Goal: Task Accomplishment & Management: Use online tool/utility

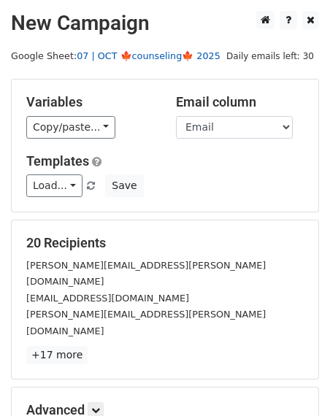
click at [156, 57] on link "07 | OCT 🍁counseling🍁 2025" at bounding box center [149, 55] width 144 height 11
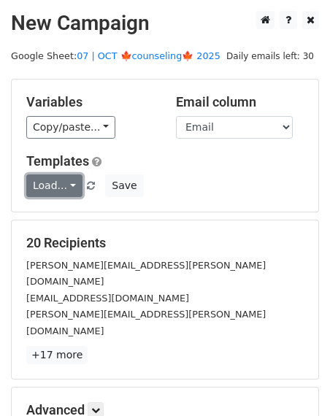
click at [47, 181] on link "Load..." at bounding box center [54, 186] width 56 height 23
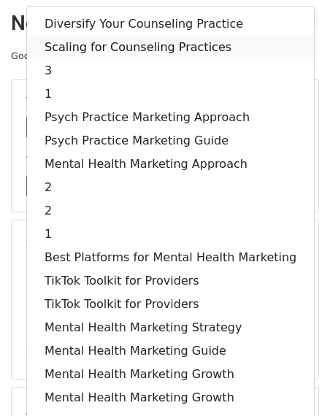
click at [95, 51] on link "Scaling for Counseling Practices" at bounding box center [170, 47] width 287 height 23
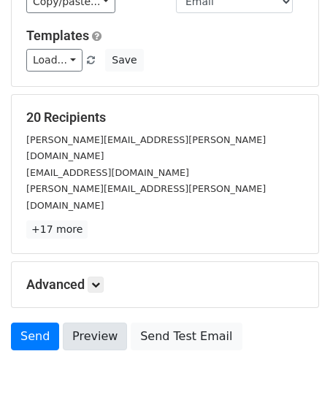
scroll to position [149, 0]
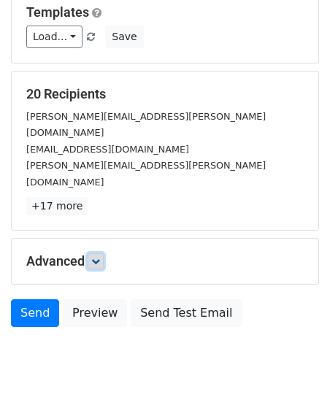
click at [100, 257] on icon at bounding box center [95, 261] width 9 height 9
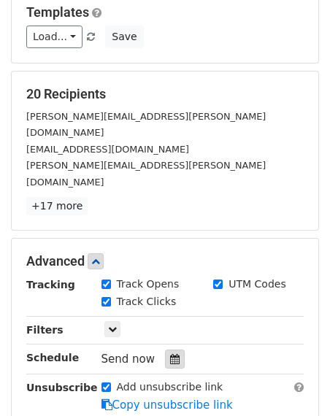
click at [175, 350] on div at bounding box center [175, 359] width 20 height 19
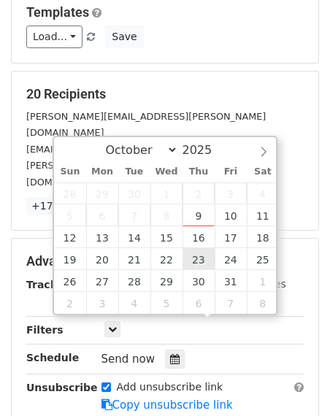
type input "2025-10-23 12:00"
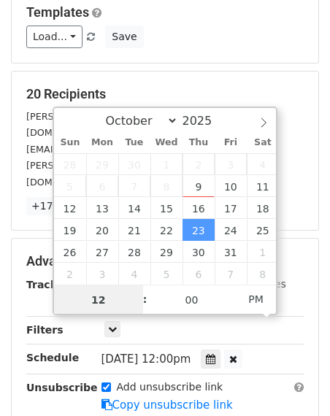
scroll to position [0, 0]
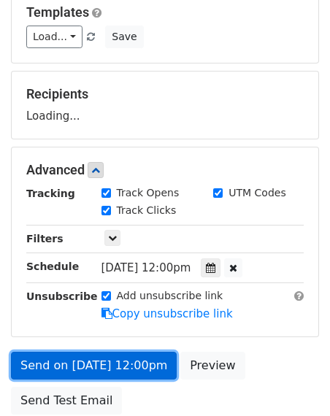
click at [84, 367] on link "Send on Oct 23 at 12:00pm" at bounding box center [94, 366] width 166 height 28
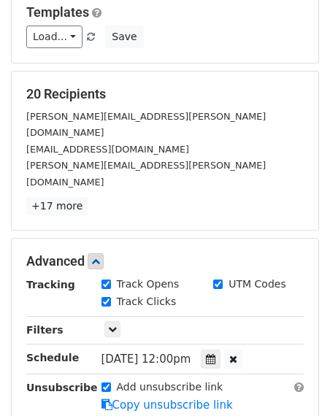
scroll to position [203, 0]
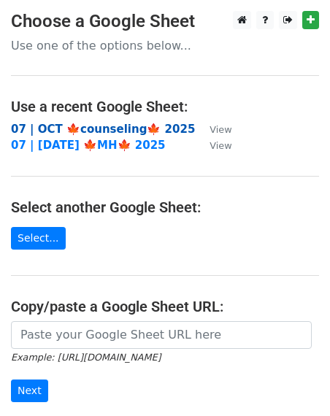
click at [38, 131] on strong "07 | OCT 🍁counseling🍁 2025" at bounding box center [103, 129] width 184 height 13
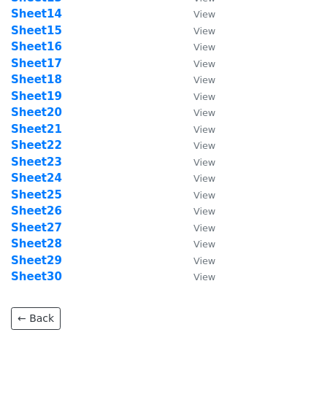
scroll to position [280, 0]
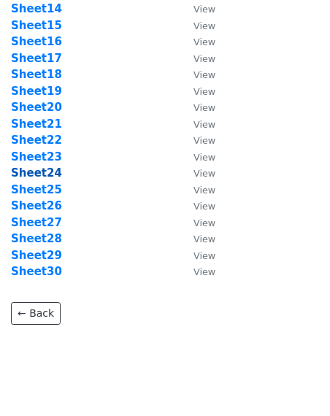
click at [44, 169] on strong "Sheet24" at bounding box center [36, 172] width 51 height 13
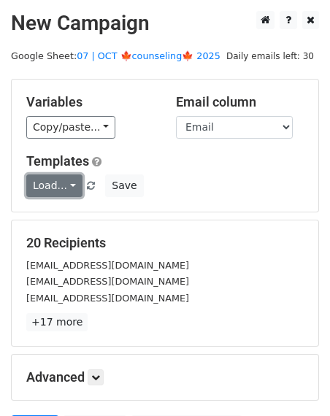
click at [50, 188] on link "Load..." at bounding box center [54, 186] width 56 height 23
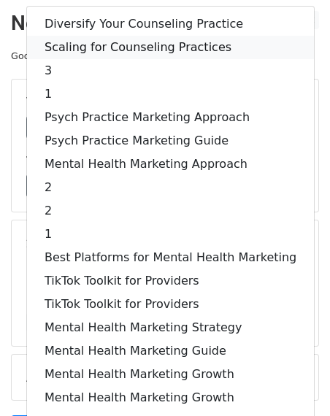
click at [91, 46] on link "Scaling for Counseling Practices" at bounding box center [170, 47] width 287 height 23
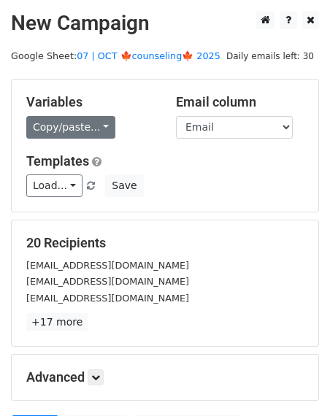
scroll to position [149, 0]
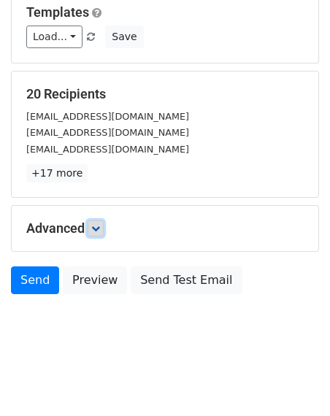
click at [100, 228] on icon at bounding box center [95, 228] width 9 height 9
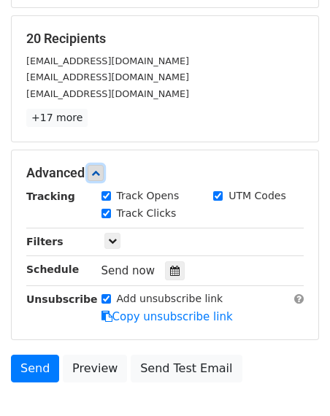
scroll to position [233, 0]
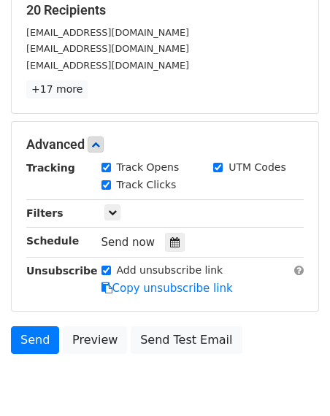
click at [166, 233] on div "Send now" at bounding box center [187, 243] width 172 height 20
click at [170, 239] on icon at bounding box center [174, 242] width 9 height 10
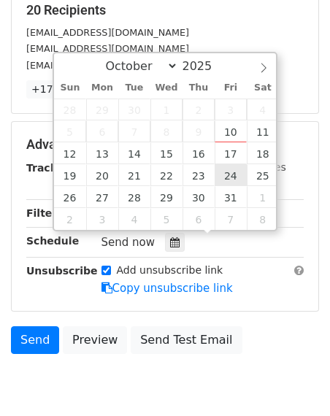
type input "2025-10-24 12:00"
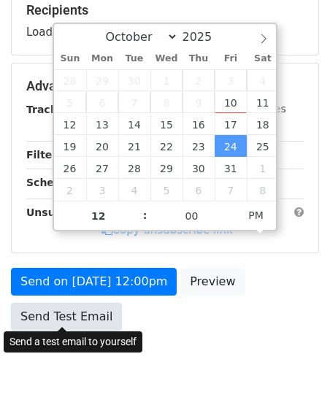
click at [96, 319] on link "Send Test Email" at bounding box center [66, 317] width 111 height 28
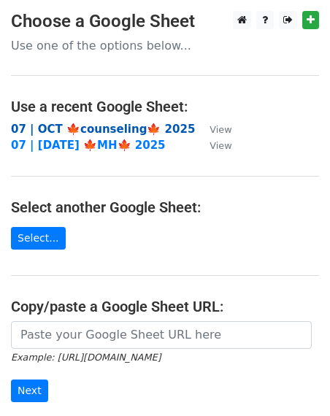
click at [74, 132] on strong "07 | OCT 🍁counseling🍁 2025" at bounding box center [103, 129] width 184 height 13
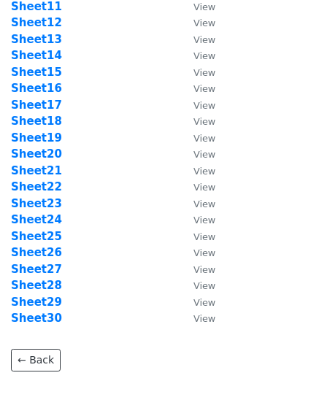
scroll to position [246, 0]
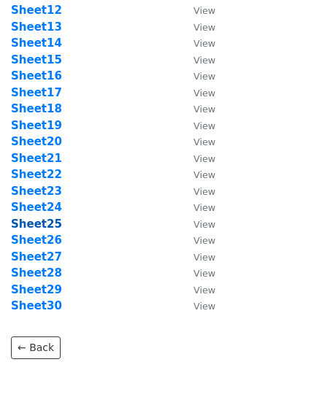
click at [49, 223] on strong "Sheet25" at bounding box center [36, 224] width 51 height 13
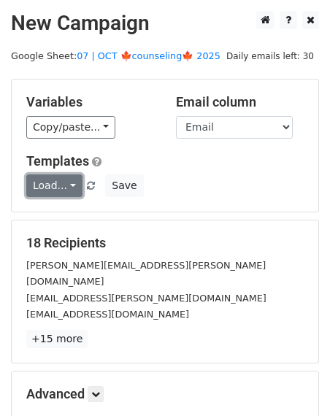
click at [54, 183] on link "Load..." at bounding box center [54, 186] width 56 height 23
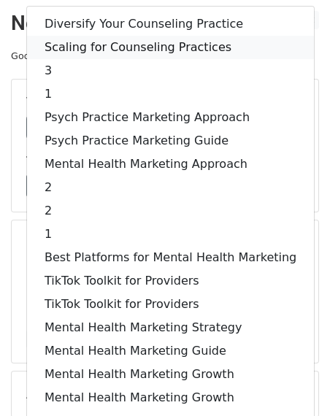
click at [95, 42] on link "Scaling for Counseling Practices" at bounding box center [170, 47] width 287 height 23
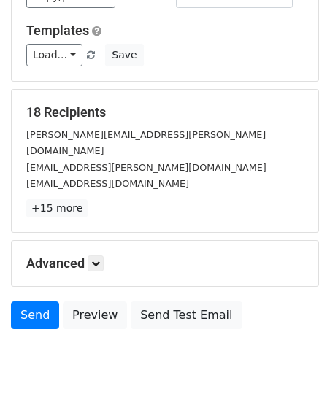
scroll to position [149, 0]
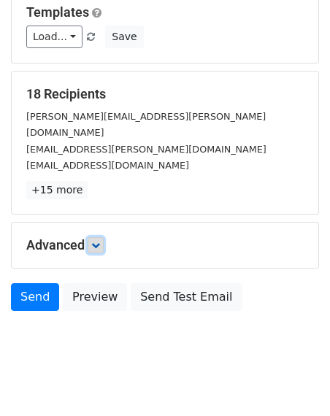
click at [100, 241] on icon at bounding box center [95, 245] width 9 height 9
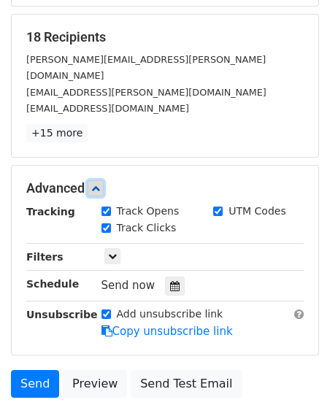
scroll to position [291, 0]
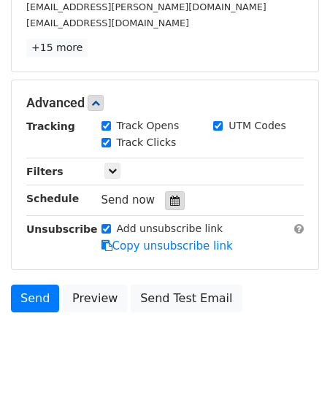
click at [173, 191] on div at bounding box center [175, 200] width 20 height 19
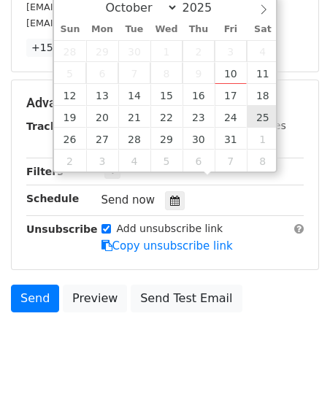
type input "[DATE] 12:00"
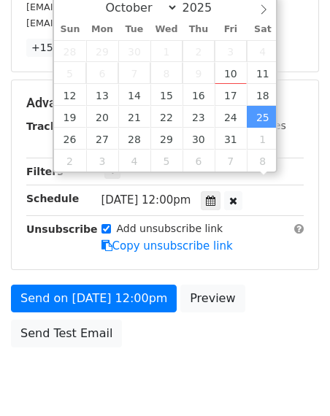
scroll to position [268, 0]
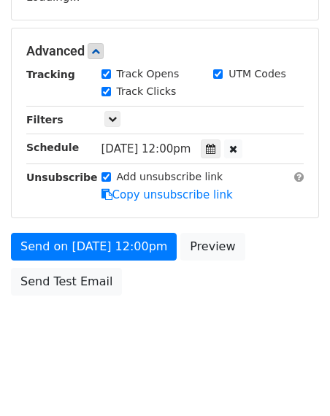
click at [104, 262] on div "Send on [DATE] 12:00pm Preview Send Test Email" at bounding box center [165, 268] width 330 height 70
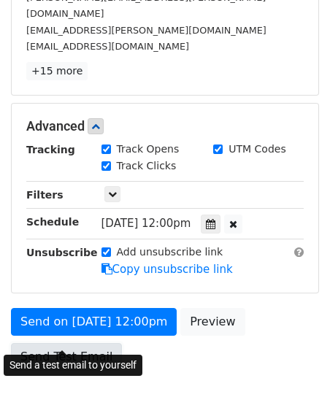
click at [80, 343] on link "Send Test Email" at bounding box center [66, 357] width 111 height 28
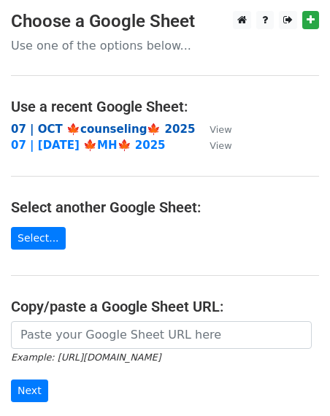
click at [77, 127] on strong "07 | OCT 🍁counseling🍁 2025" at bounding box center [103, 129] width 184 height 13
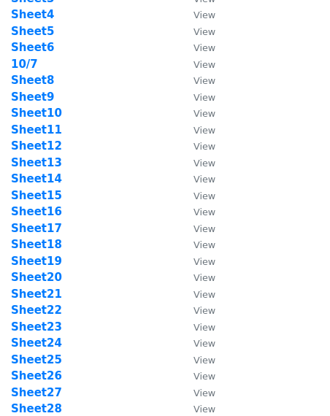
scroll to position [269, 0]
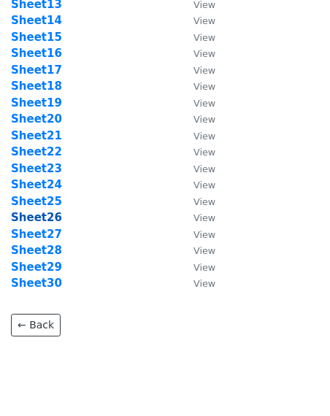
click at [40, 218] on strong "Sheet26" at bounding box center [36, 217] width 51 height 13
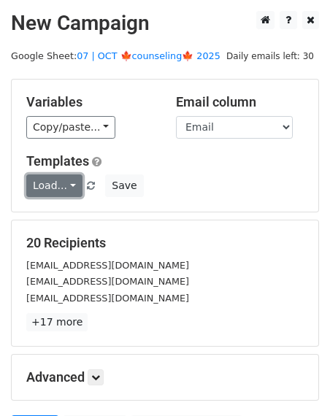
click at [56, 190] on link "Load..." at bounding box center [54, 186] width 56 height 23
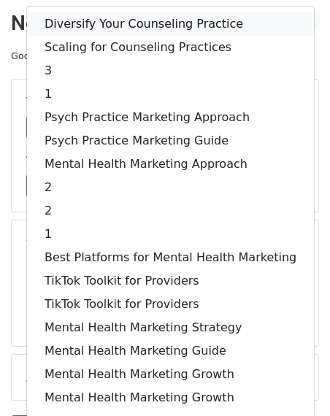
click at [72, 25] on link "Diversify Your Counseling Practice" at bounding box center [170, 23] width 287 height 23
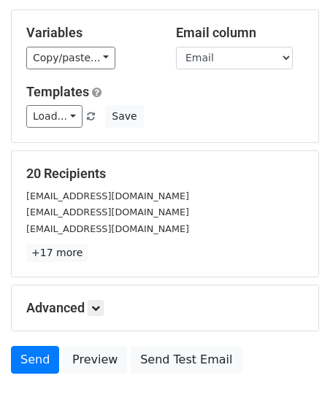
scroll to position [149, 0]
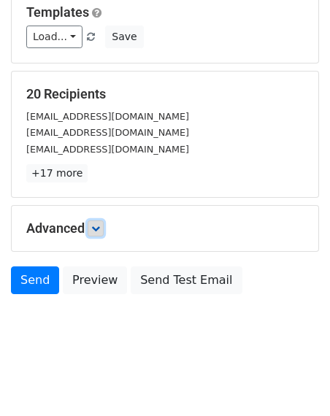
click at [101, 221] on link at bounding box center [96, 229] width 16 height 16
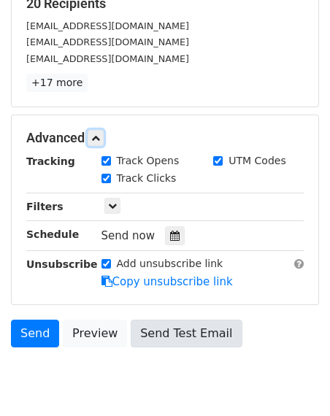
scroll to position [262, 0]
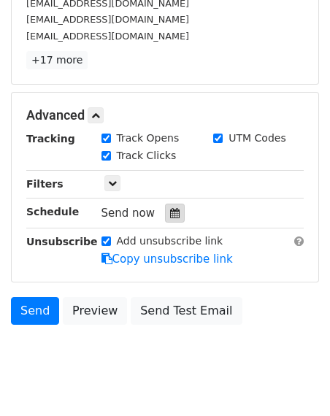
click at [170, 214] on icon at bounding box center [174, 213] width 9 height 10
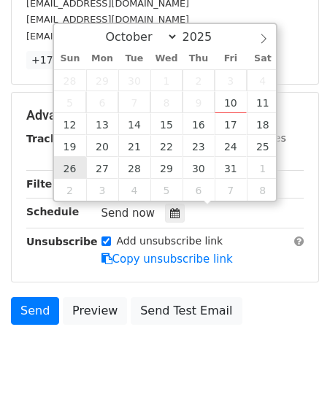
type input "2025-10-26 12:00"
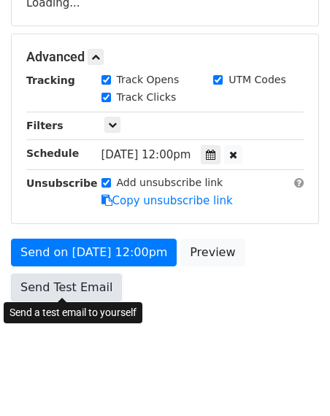
click at [75, 286] on link "Send Test Email" at bounding box center [66, 288] width 111 height 28
